Goal: Check status: Check status

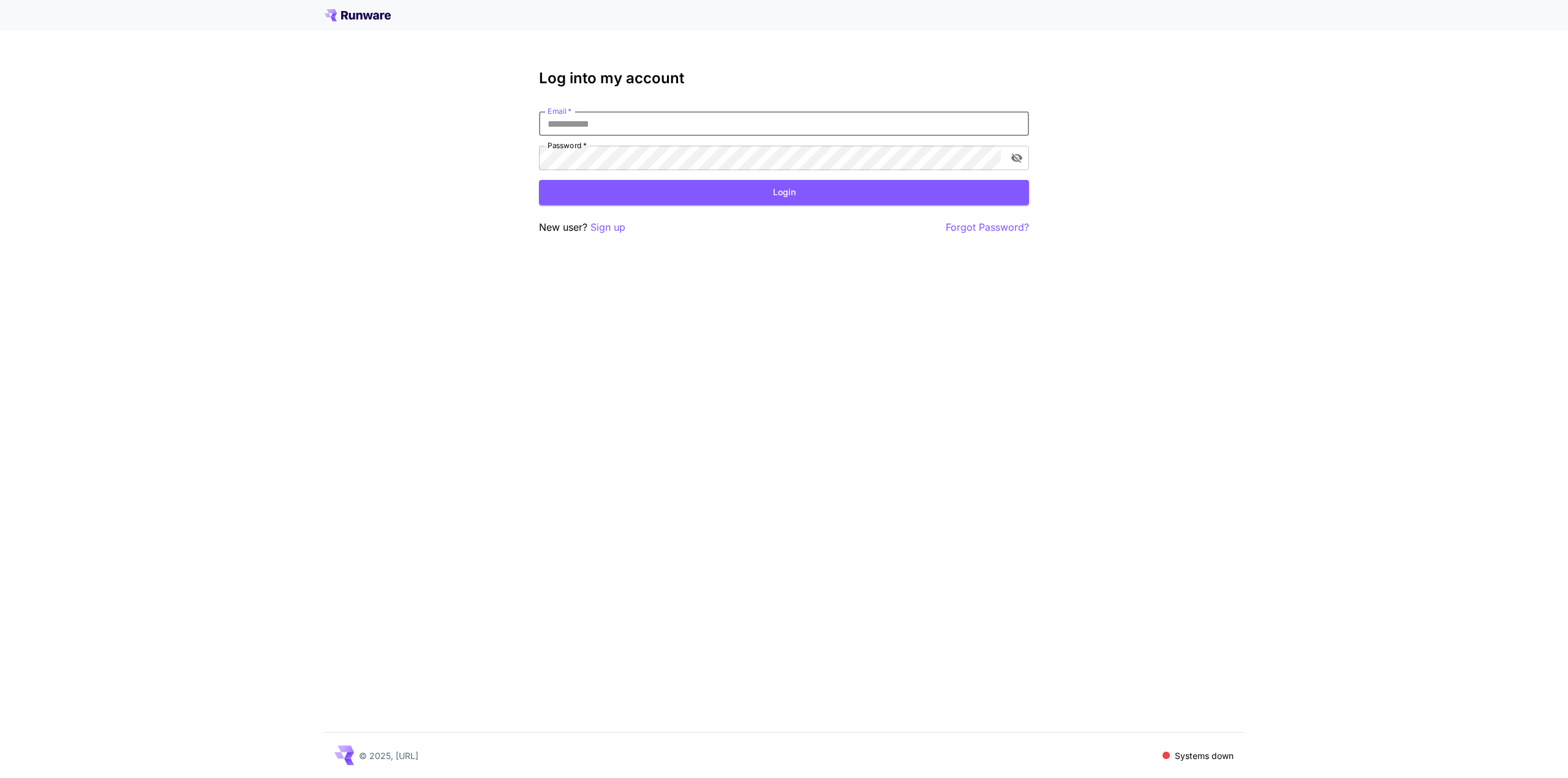
type input "**********"
click button "Login" at bounding box center [784, 192] width 490 height 25
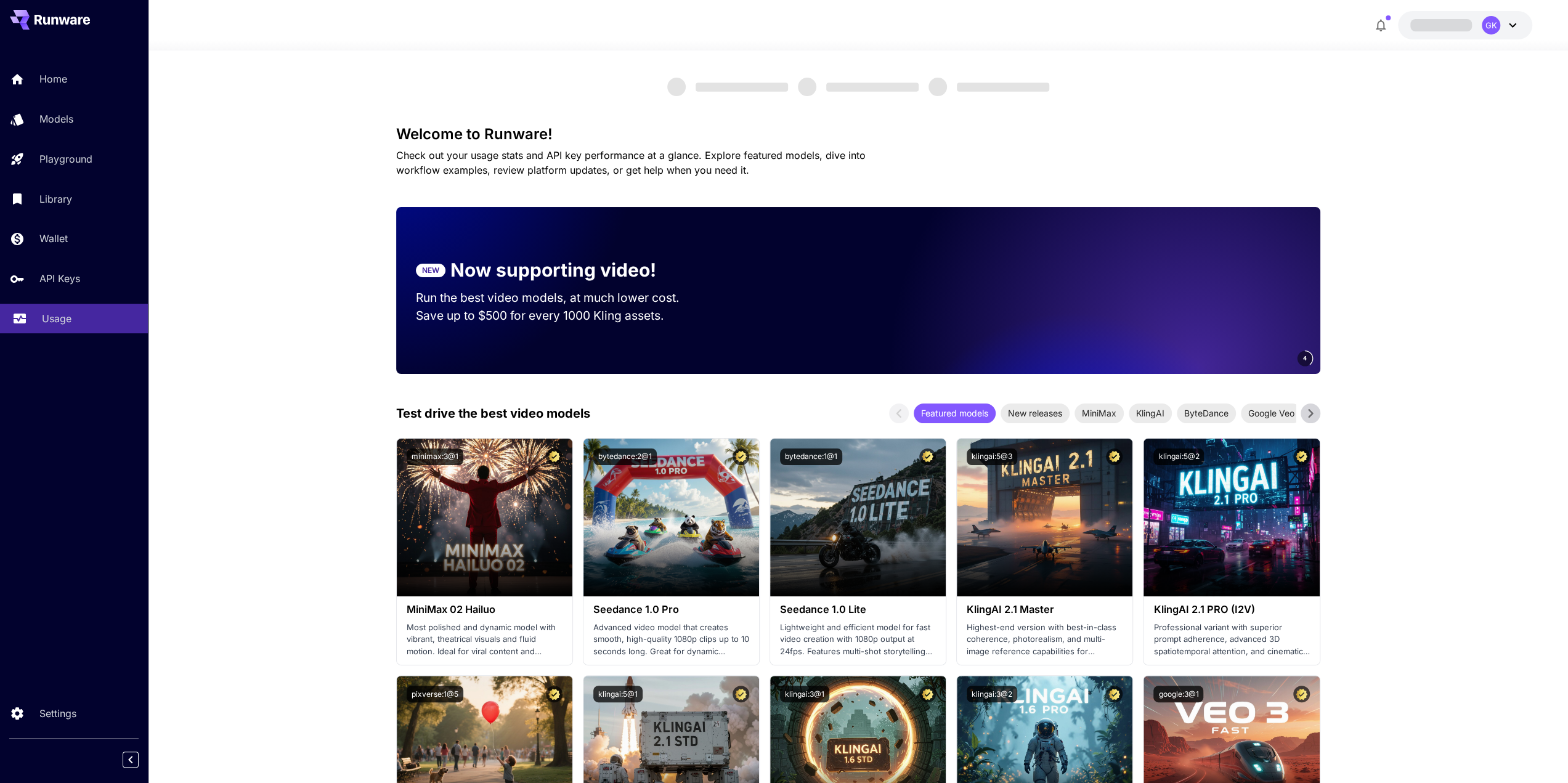
click at [39, 322] on link "Usage" at bounding box center [74, 319] width 148 height 30
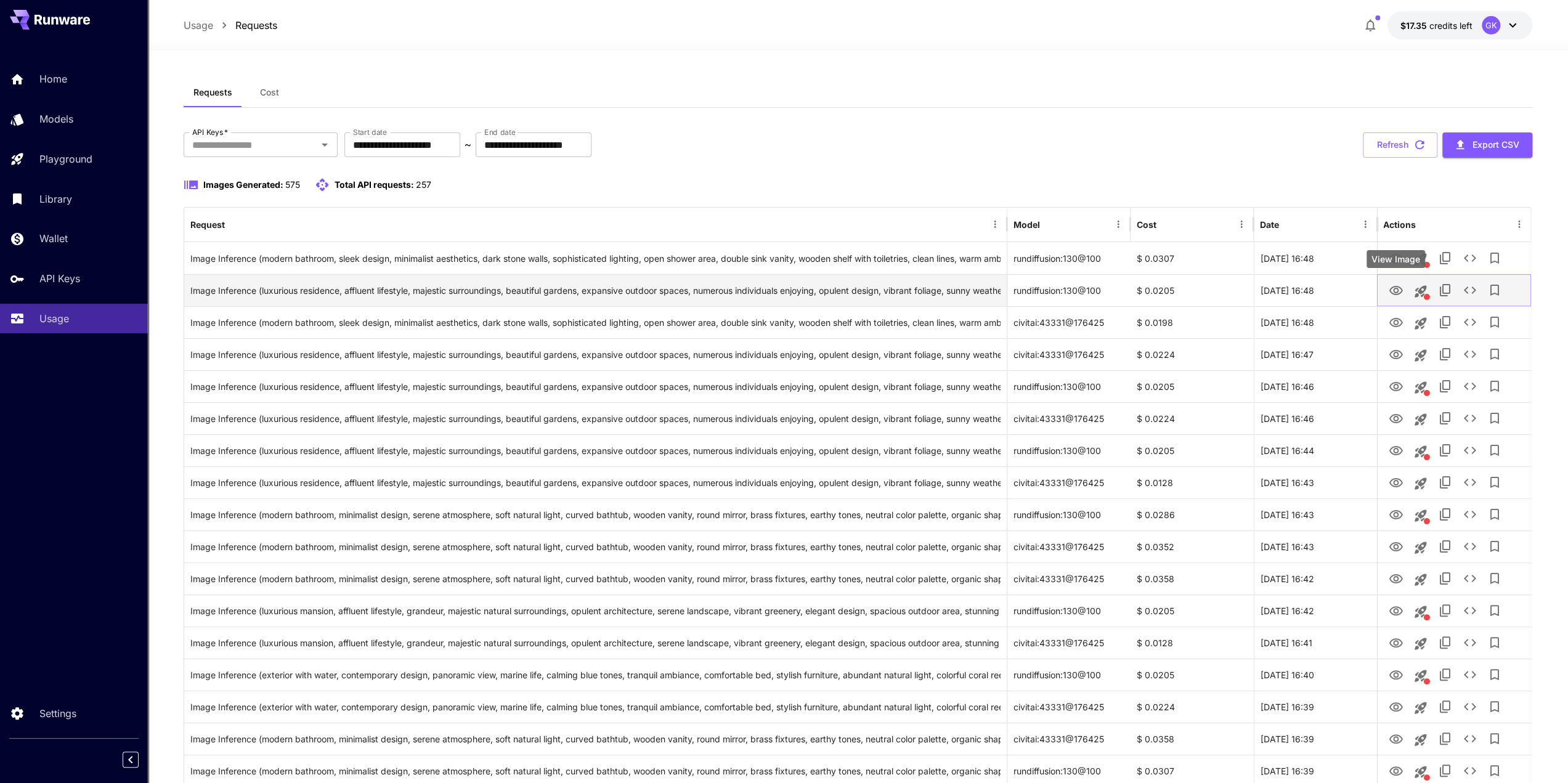
click at [1399, 291] on icon "View Image" at bounding box center [1395, 291] width 15 height 15
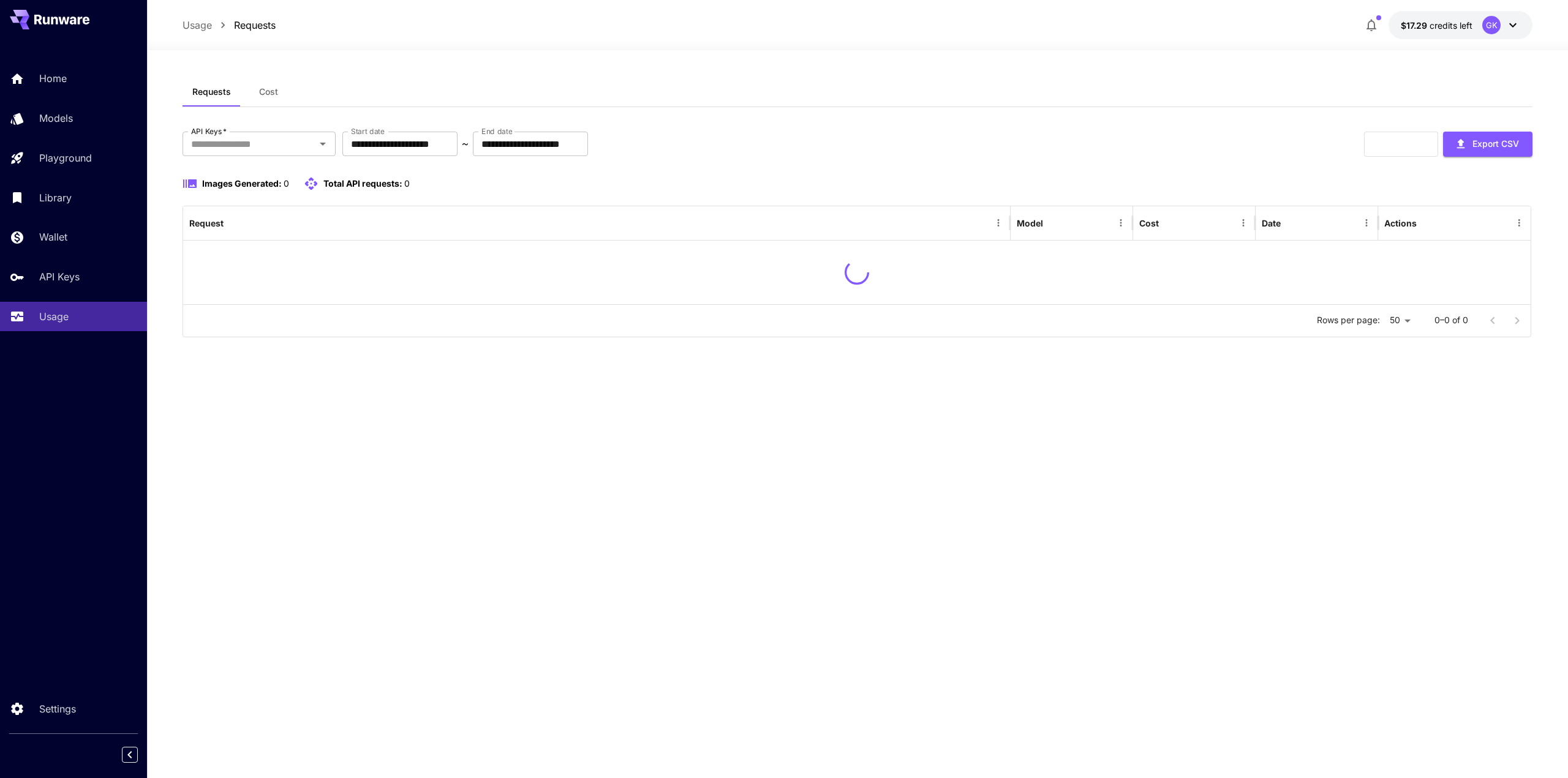
click at [1379, 182] on div "Images Generated: 0 Total API requests: 0" at bounding box center [857, 183] width 1350 height 15
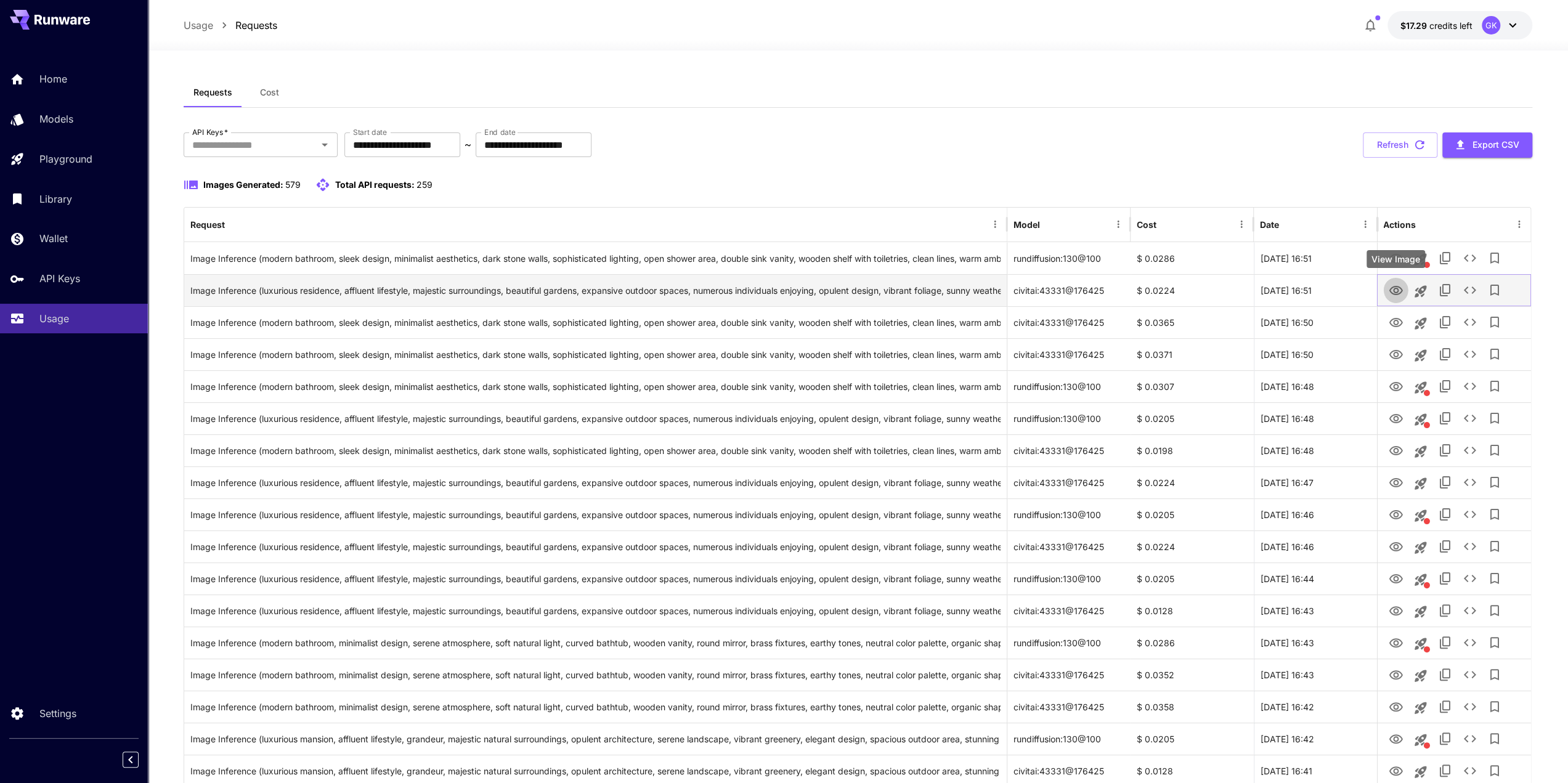
click at [1390, 293] on icon "View Image" at bounding box center [1395, 291] width 15 height 15
click at [1394, 154] on button "Refresh" at bounding box center [1400, 145] width 75 height 25
click at [1393, 156] on button "Refresh" at bounding box center [1400, 145] width 75 height 25
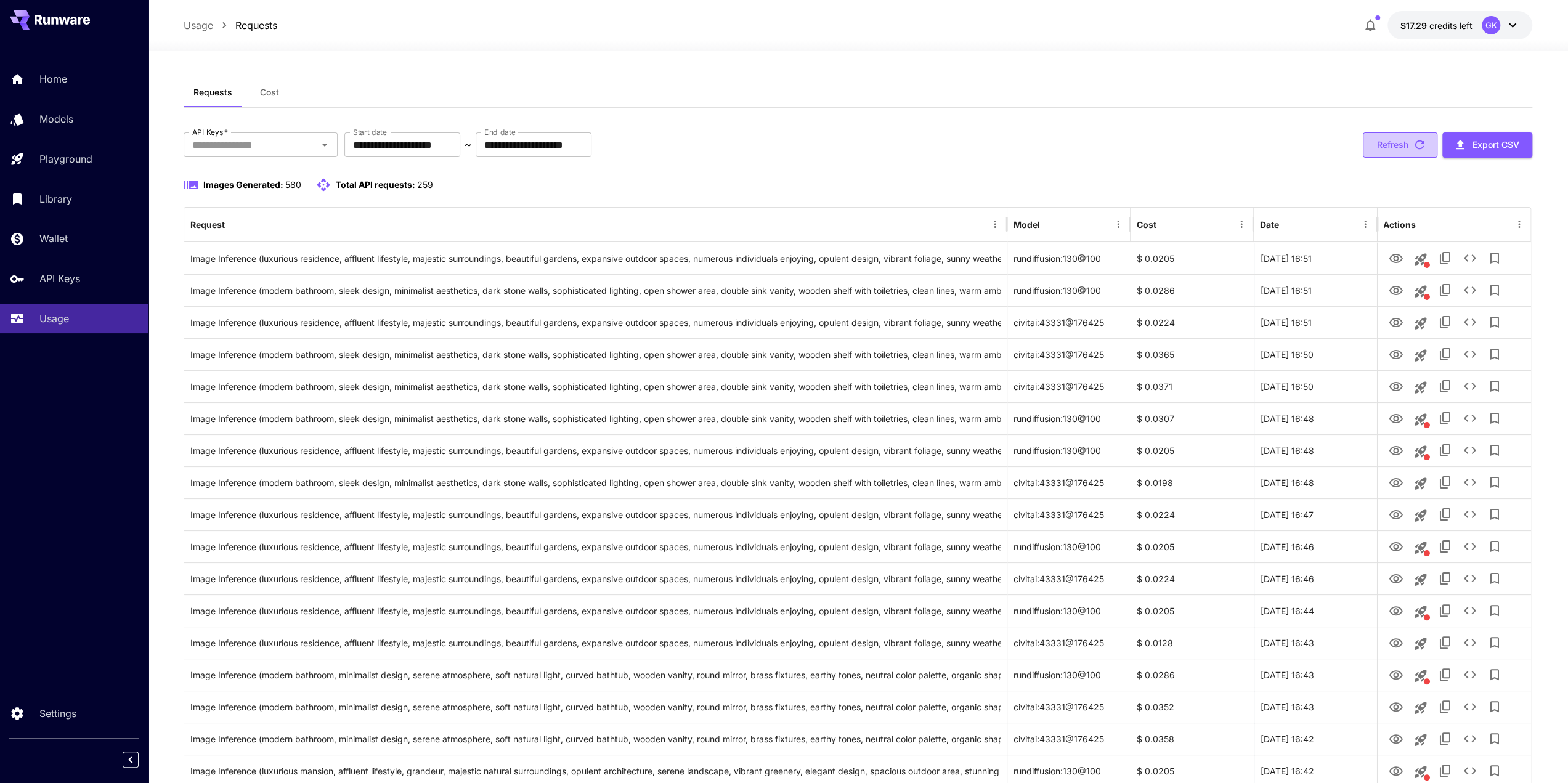
click at [1400, 150] on button "Refresh" at bounding box center [1400, 145] width 75 height 25
click at [1407, 154] on button "Refresh" at bounding box center [1400, 145] width 75 height 25
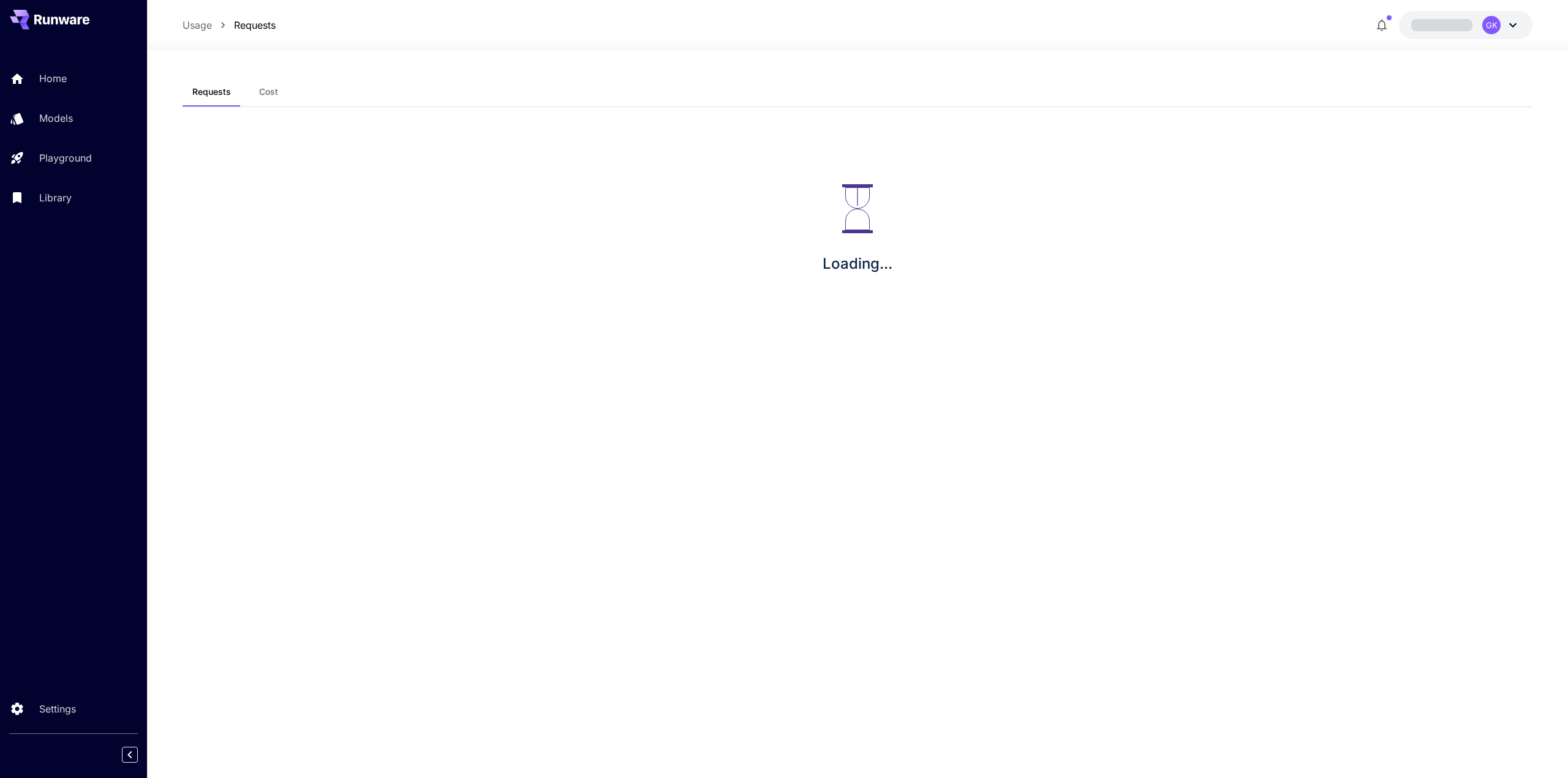
click at [1409, 360] on div "Requests Cost Loading..." at bounding box center [857, 413] width 1350 height 674
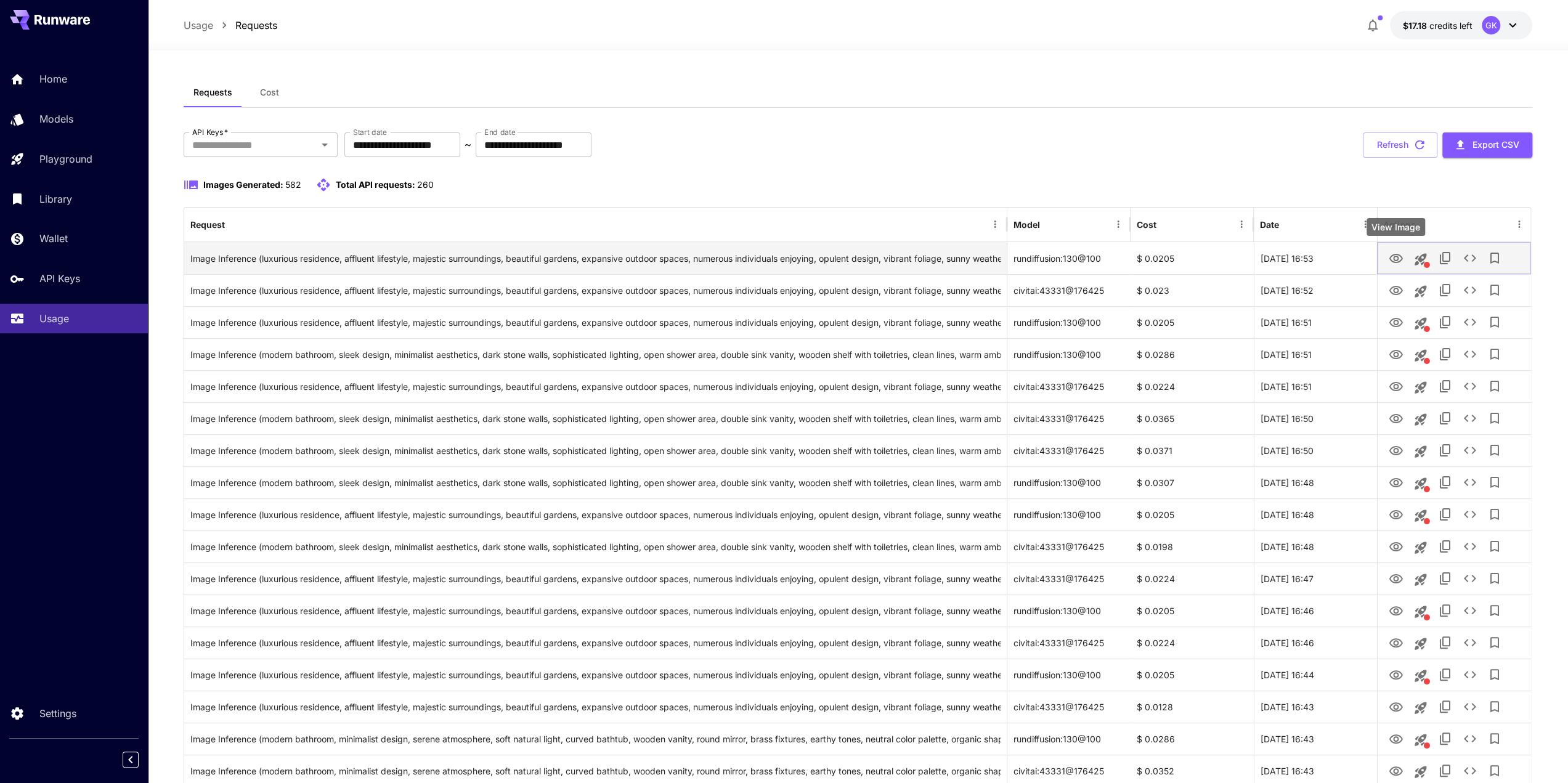
click at [1400, 257] on icon "View Image" at bounding box center [1395, 258] width 15 height 15
